Goal: Complete application form

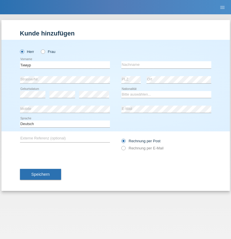
type input "Тимур"
click at [167, 65] on input "text" at bounding box center [167, 64] width 90 height 7
type input "Барков"
select select "UA"
select select "C"
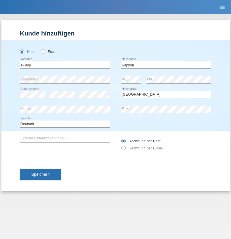
select select "20"
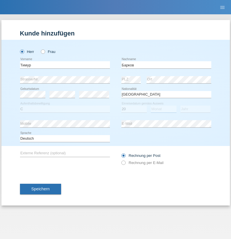
select select "03"
select select "2021"
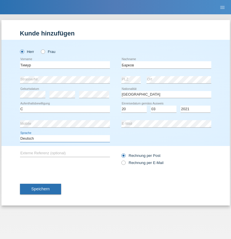
select select "en"
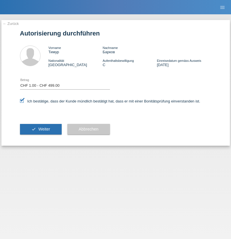
select select "1"
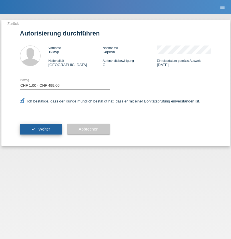
click at [41, 129] on span "Weiter" at bounding box center [44, 129] width 12 height 5
